Goal: Find specific page/section: Find specific page/section

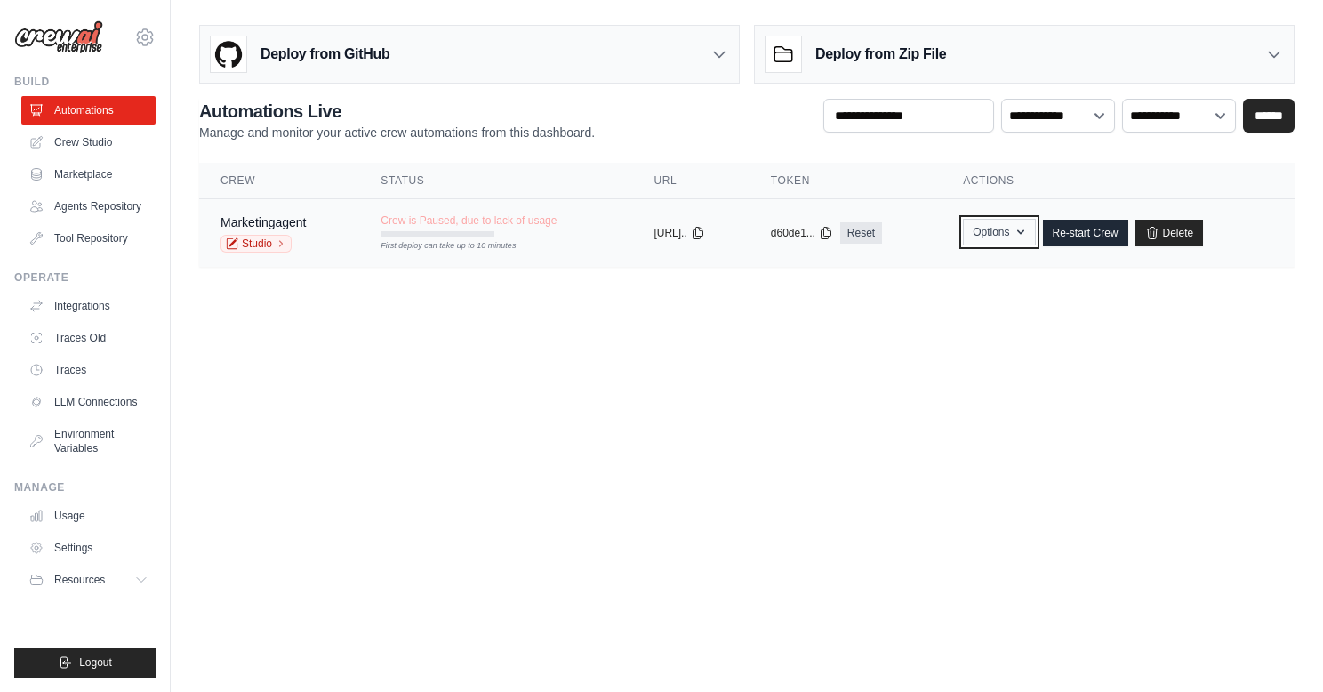
click at [1027, 237] on icon "button" at bounding box center [1020, 232] width 14 height 14
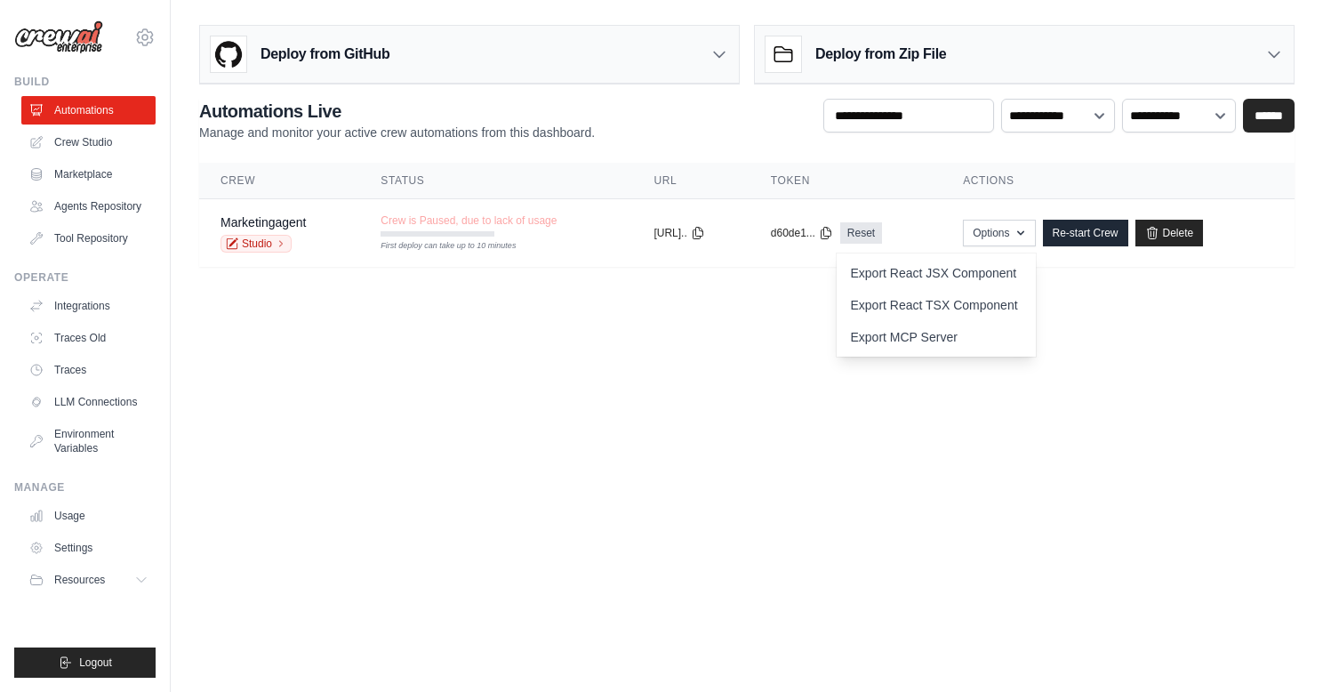
click at [745, 391] on body "[EMAIL_ADDRESS][DOMAIN_NAME] Settings Build Automations" at bounding box center [661, 346] width 1323 height 692
click at [704, 235] on button "[URL].." at bounding box center [678, 232] width 51 height 14
click at [688, 342] on body "[EMAIL_ADDRESS][DOMAIN_NAME] Settings Build Automations" at bounding box center [661, 346] width 1323 height 692
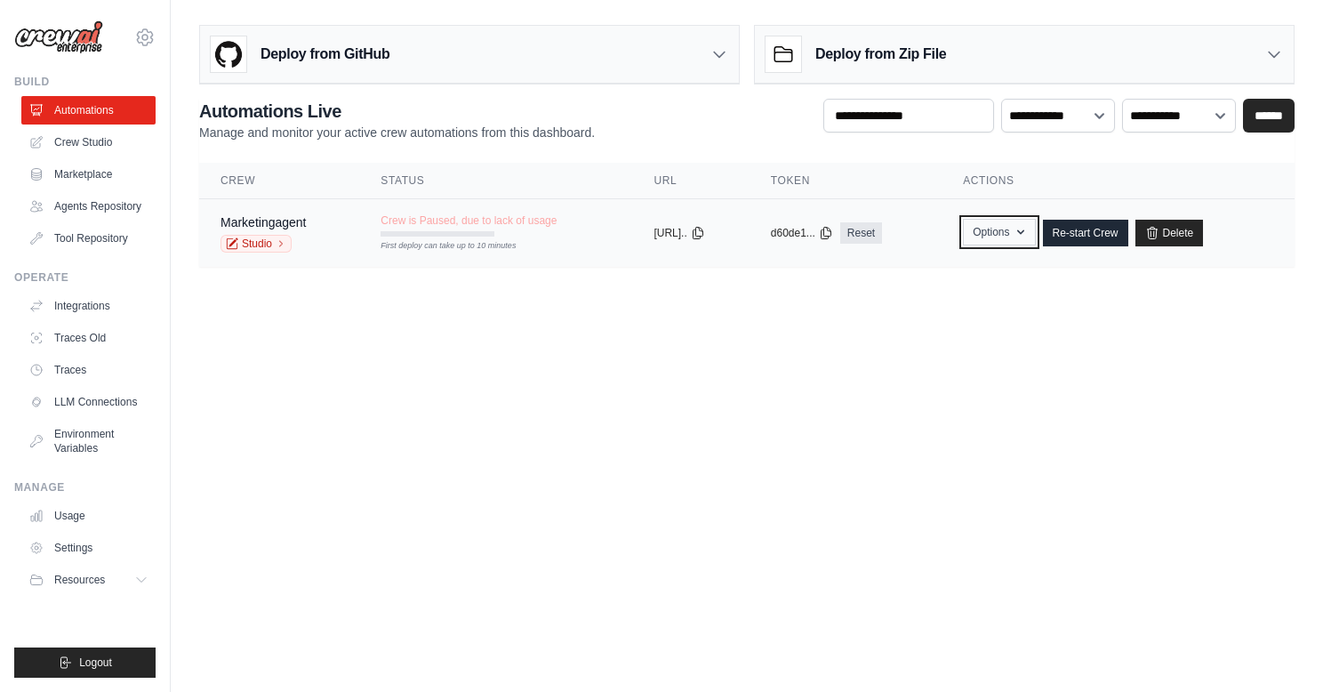
click at [1027, 235] on icon "button" at bounding box center [1020, 232] width 14 height 14
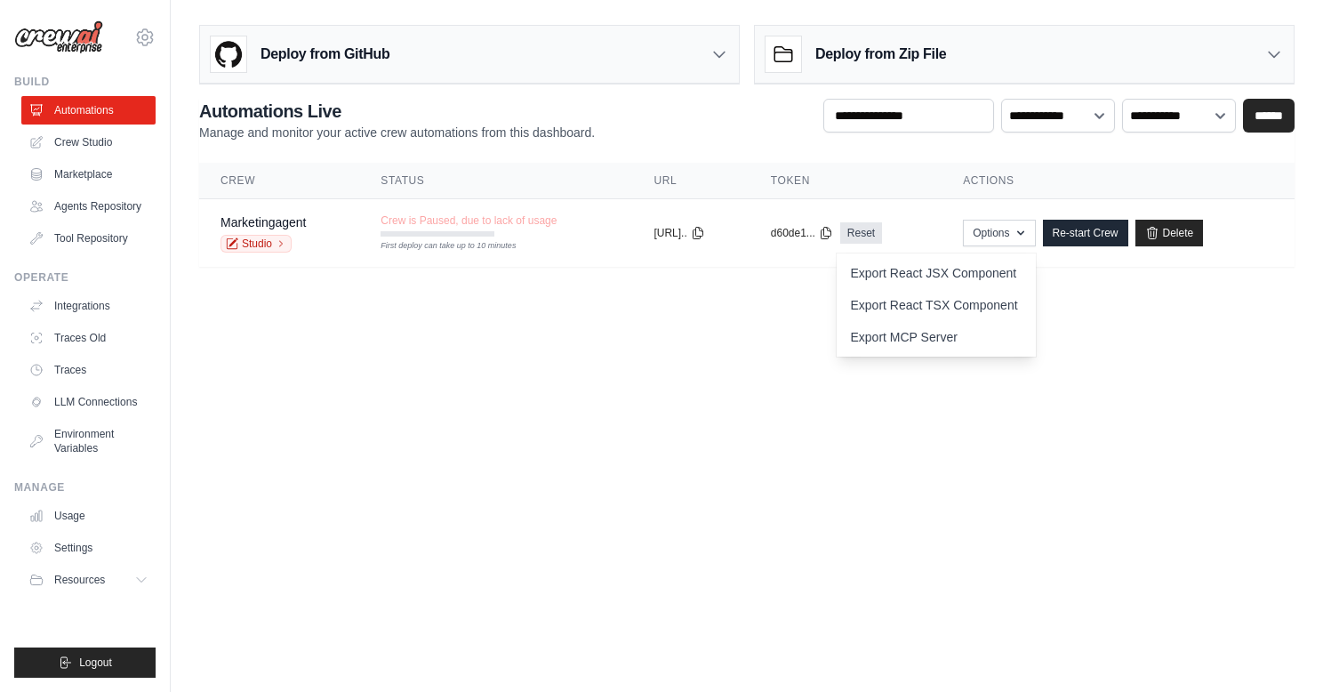
click at [600, 445] on body "[EMAIL_ADDRESS][DOMAIN_NAME] Settings Build Automations" at bounding box center [661, 346] width 1323 height 692
click at [257, 236] on link "Studio" at bounding box center [255, 244] width 71 height 18
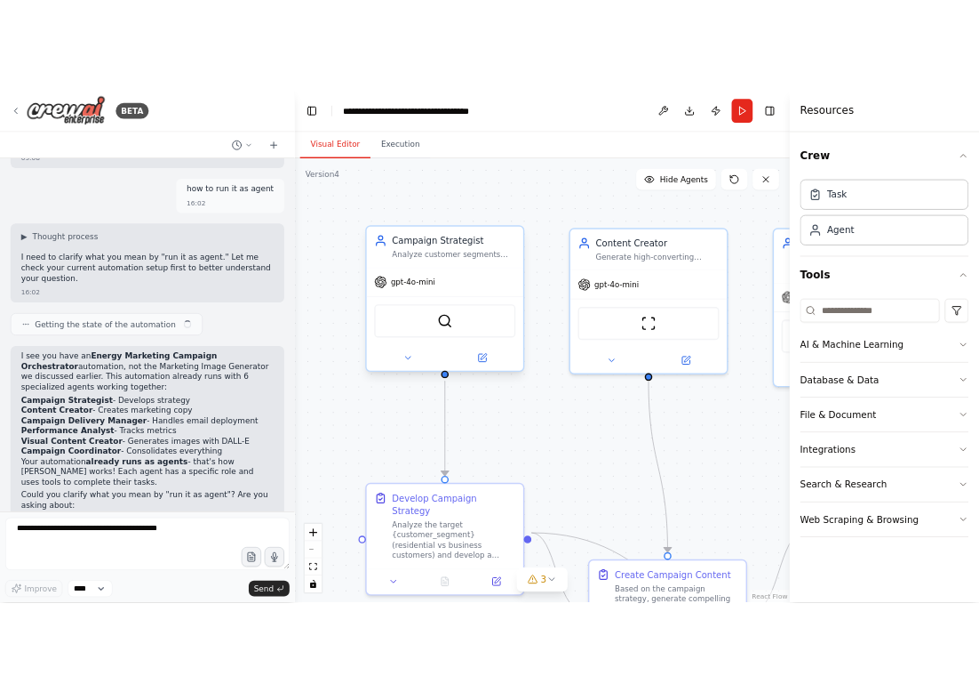
scroll to position [4622, 0]
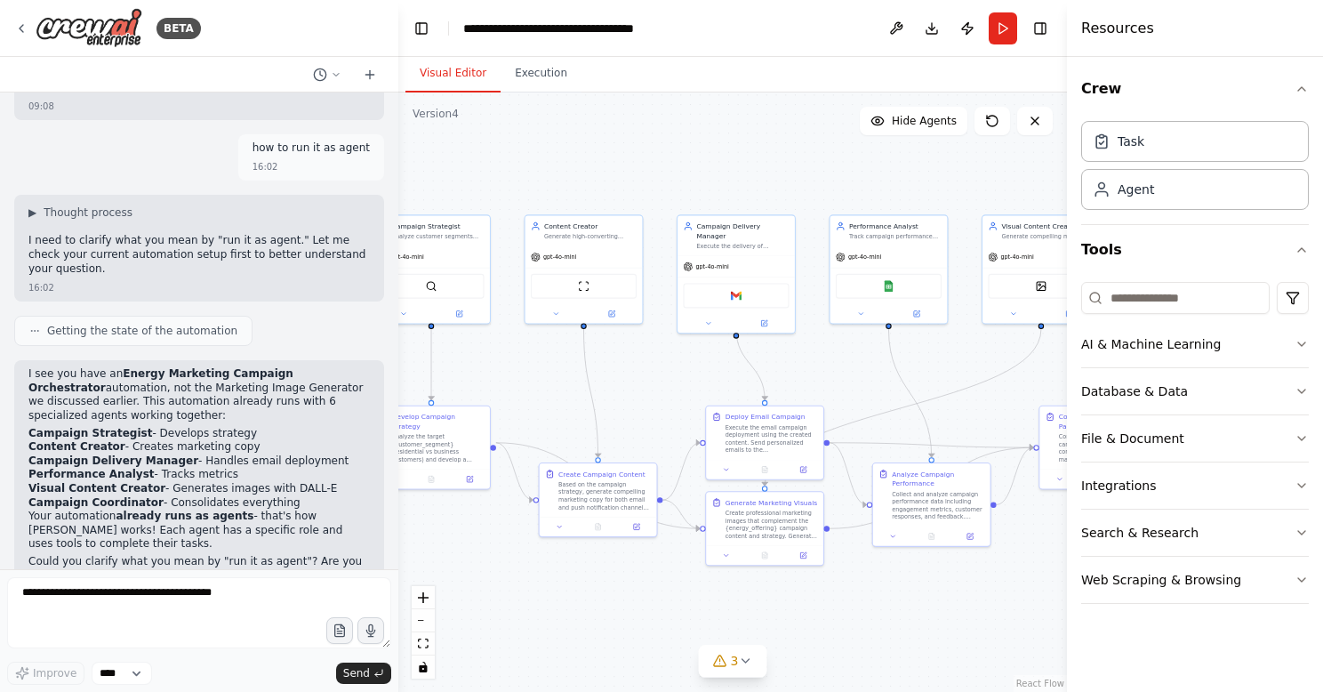
drag, startPoint x: 843, startPoint y: 401, endPoint x: 632, endPoint y: 360, distance: 215.5
click at [636, 365] on div ".deletable-edge-delete-btn { width: 20px; height: 20px; border: 0px solid #ffff…" at bounding box center [732, 391] width 668 height 599
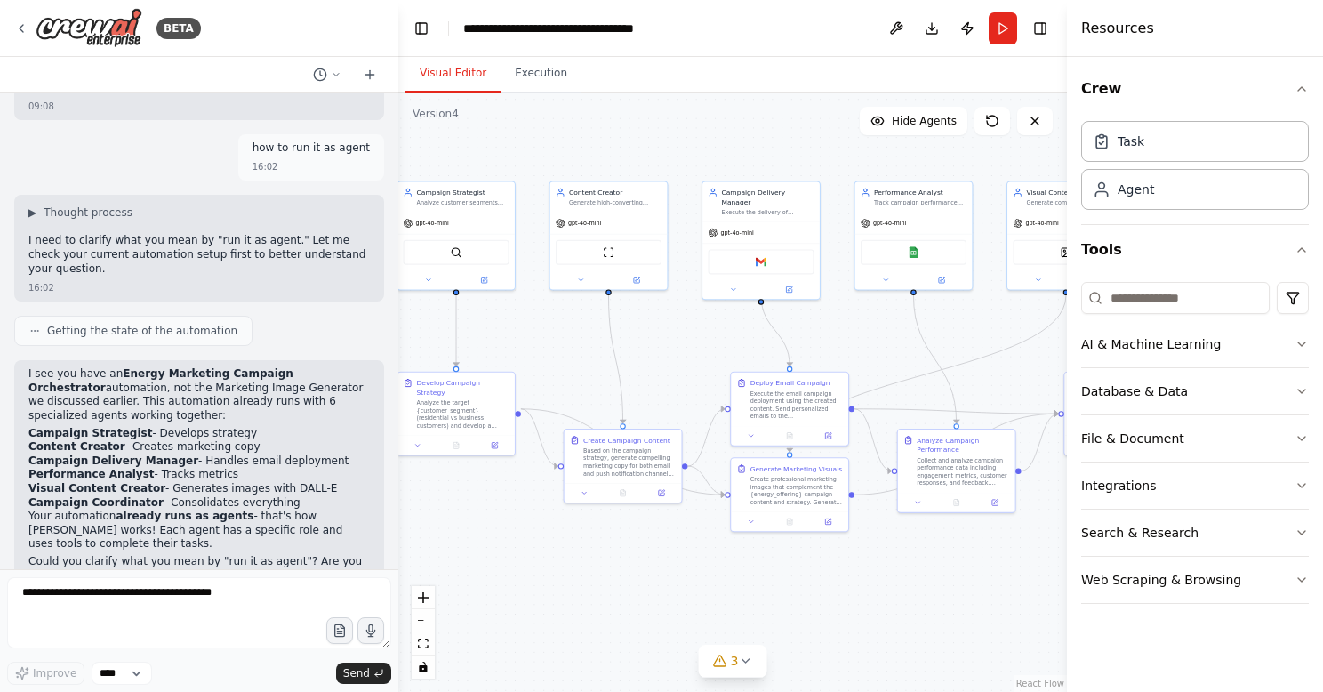
drag, startPoint x: 830, startPoint y: 377, endPoint x: 856, endPoint y: 341, distance: 43.9
click at [856, 341] on div ".deletable-edge-delete-btn { width: 20px; height: 20px; border: 0px solid #ffff…" at bounding box center [732, 391] width 668 height 599
